Goal: Transaction & Acquisition: Book appointment/travel/reservation

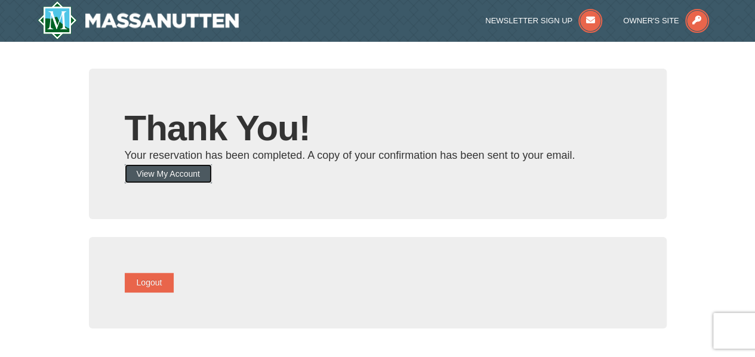
click at [199, 167] on button "View My Account" at bounding box center [168, 173] width 87 height 19
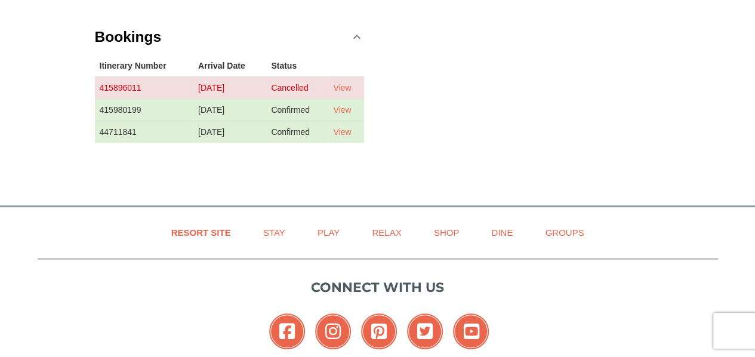
scroll to position [359, 0]
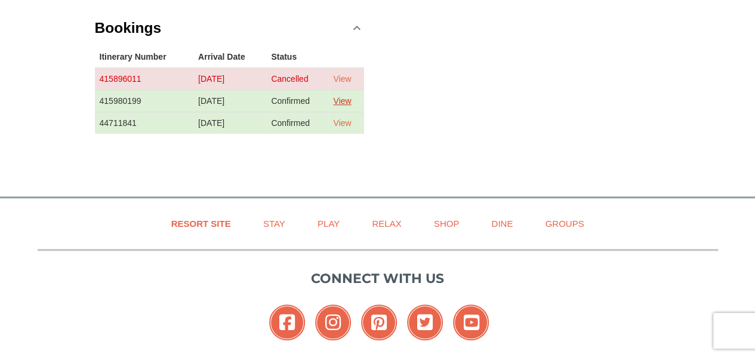
click at [351, 96] on link "View" at bounding box center [342, 101] width 18 height 10
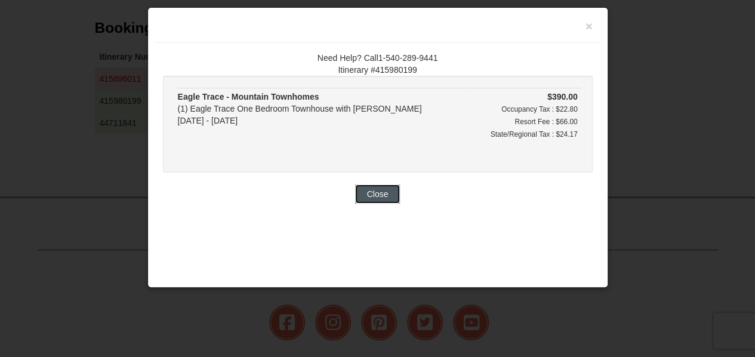
click at [376, 198] on button "Close" at bounding box center [377, 193] width 45 height 19
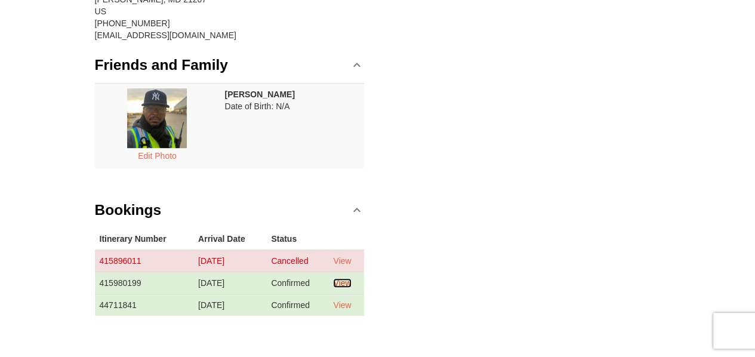
scroll to position [0, 0]
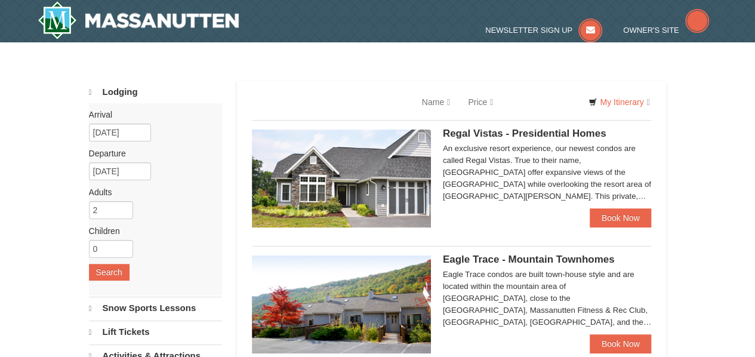
select select "9"
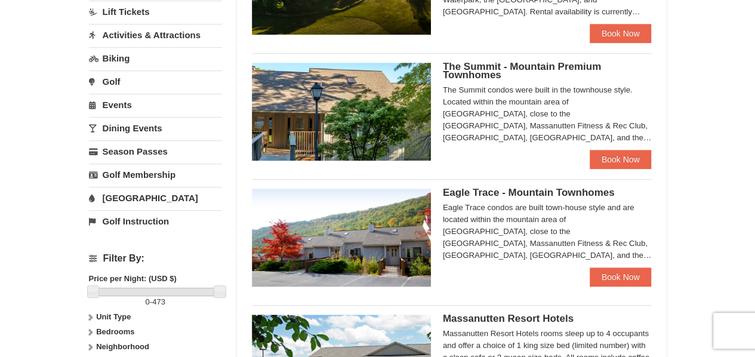
scroll to position [319, 0]
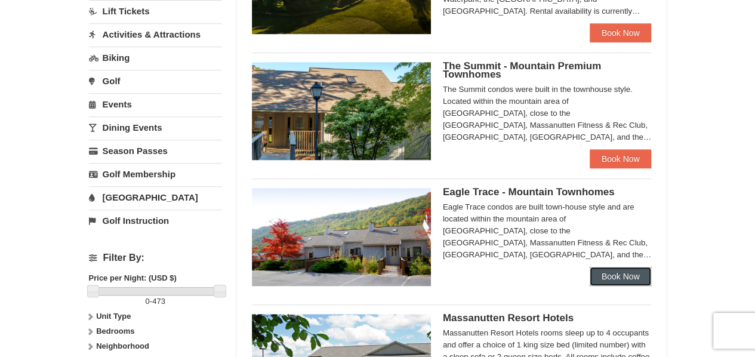
click at [609, 278] on link "Book Now" at bounding box center [621, 276] width 62 height 19
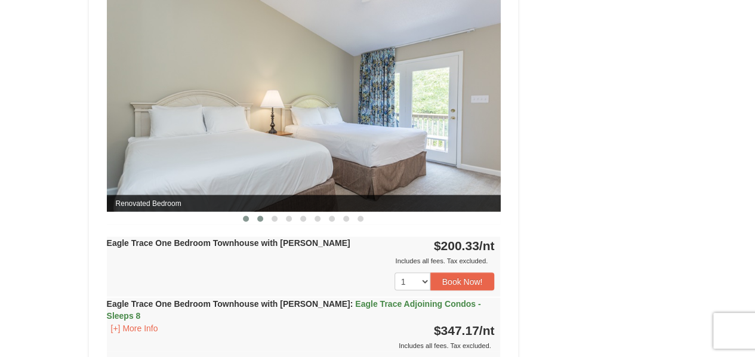
scroll to position [1099, 0]
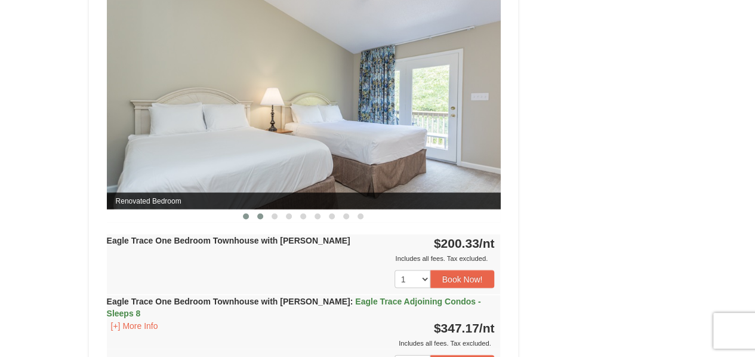
click at [260, 214] on span at bounding box center [260, 216] width 6 height 6
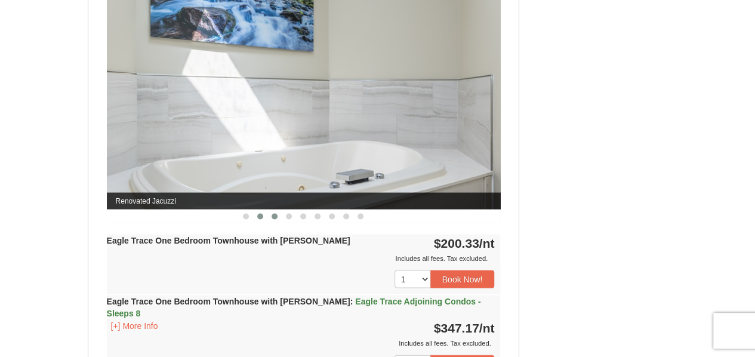
click at [277, 214] on span at bounding box center [275, 216] width 6 height 6
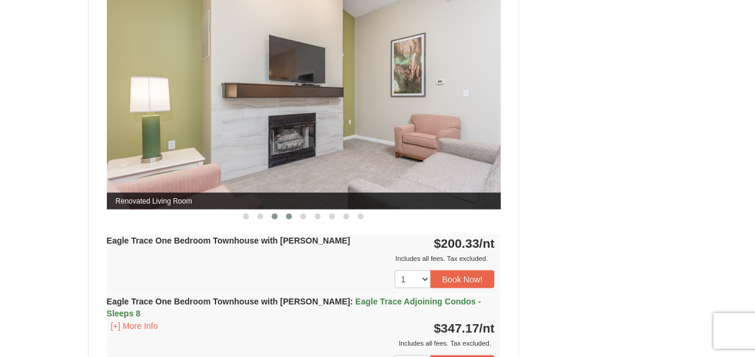
click at [286, 214] on span at bounding box center [289, 216] width 6 height 6
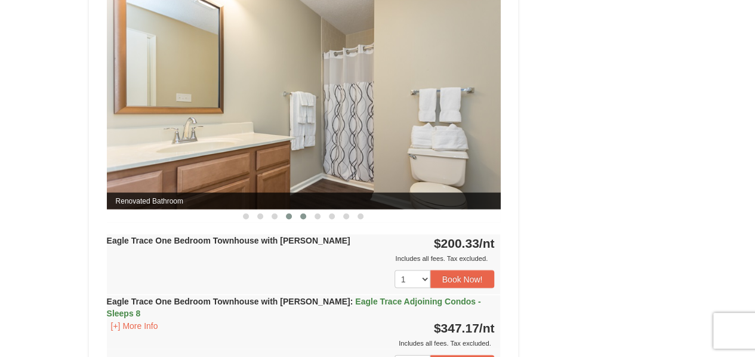
click at [306, 216] on button at bounding box center [303, 216] width 14 height 12
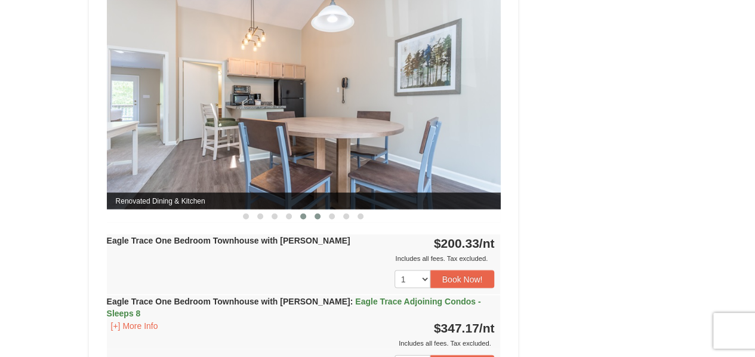
click at [317, 214] on span at bounding box center [318, 216] width 6 height 6
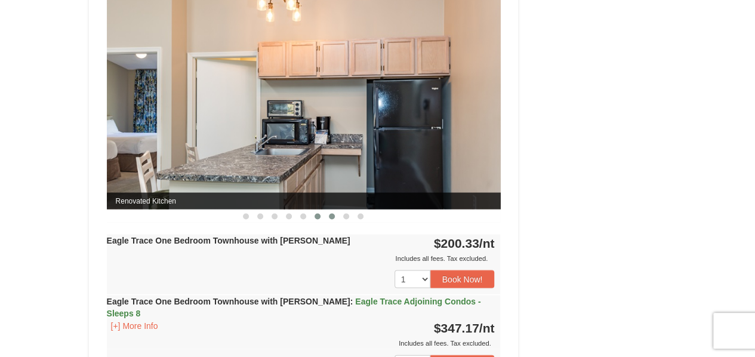
click at [331, 214] on span at bounding box center [332, 216] width 6 height 6
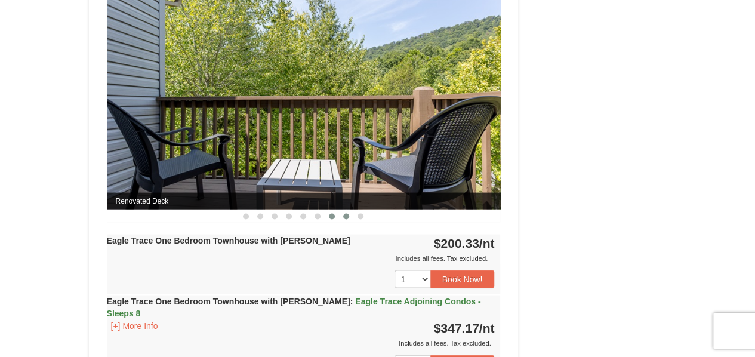
click at [347, 215] on span at bounding box center [346, 216] width 6 height 6
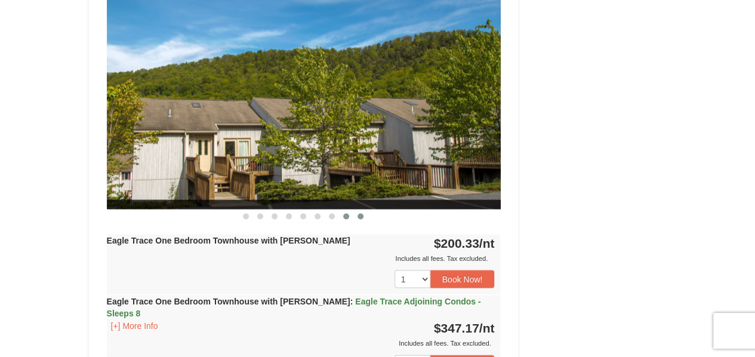
click at [359, 213] on span at bounding box center [361, 216] width 6 height 6
